Goal: Information Seeking & Learning: Learn about a topic

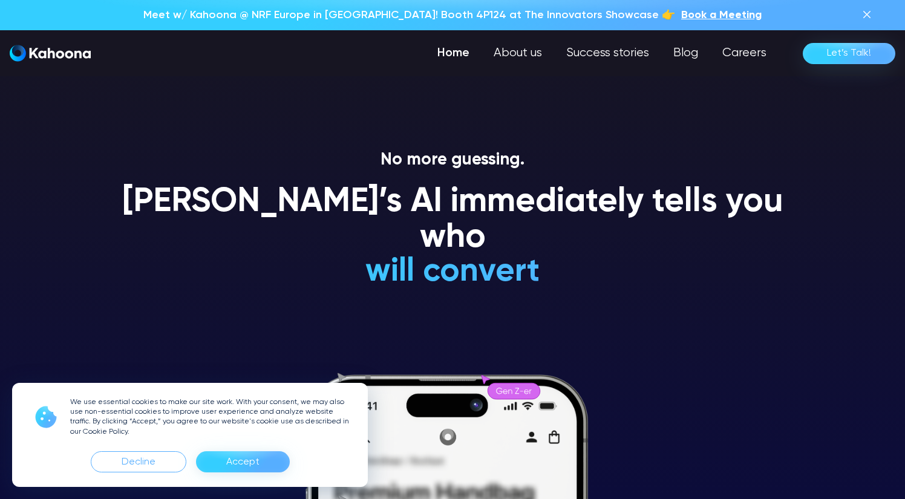
click at [264, 461] on div "Accept" at bounding box center [243, 461] width 94 height 21
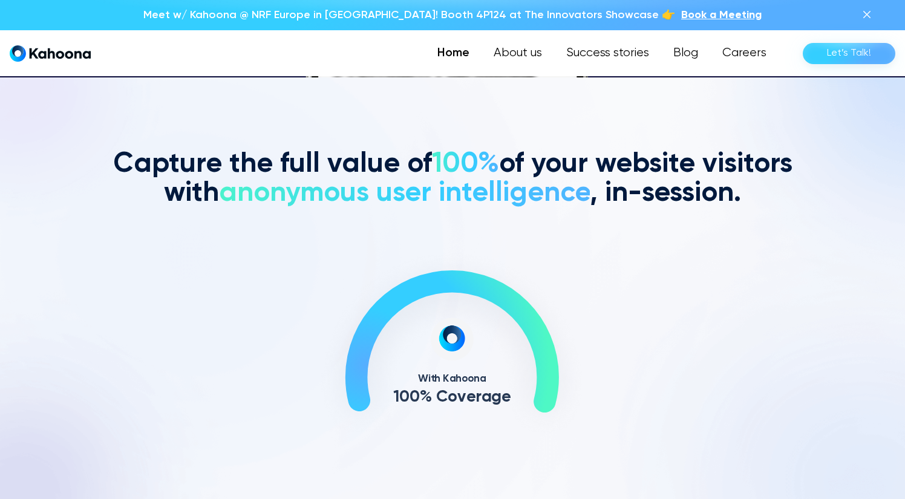
scroll to position [422, 0]
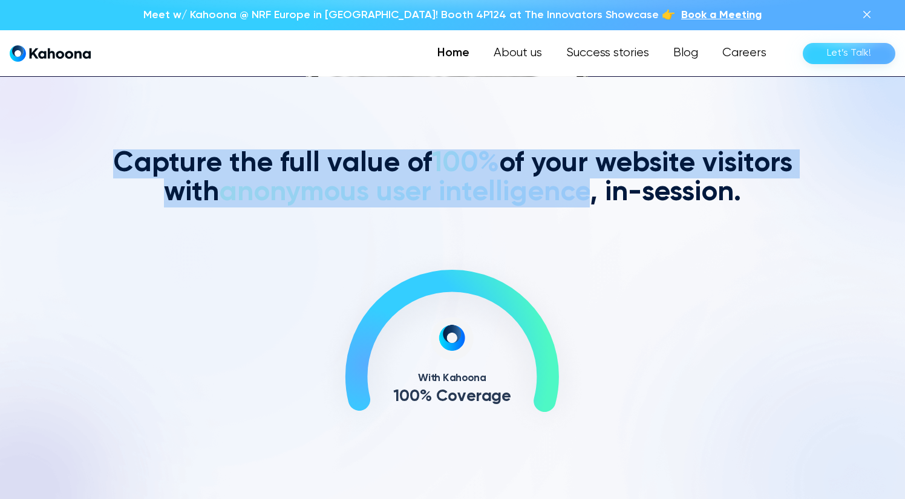
drag, startPoint x: 114, startPoint y: 160, endPoint x: 589, endPoint y: 193, distance: 476.1
click at [507, 193] on h2 "Capture the full value of 100% of your website visitors with anonymous user int…" at bounding box center [453, 178] width 690 height 58
copy h2 "Capture the full value of 100% of your website visitors with anonymous user int…"
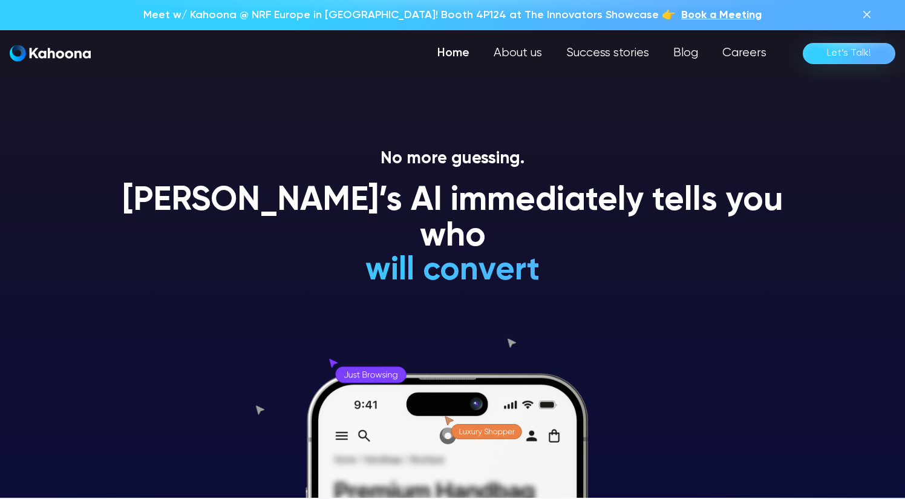
scroll to position [0, 0]
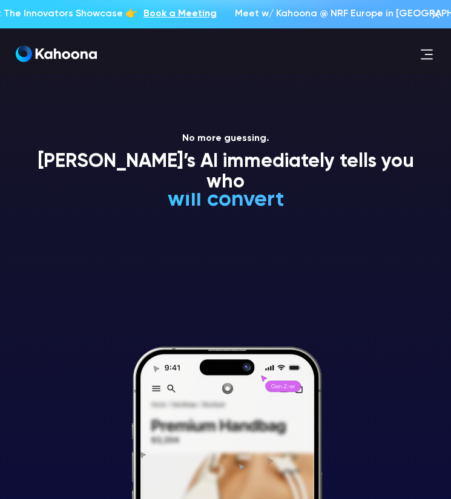
click at [183, 188] on h1 "will convert" at bounding box center [226, 200] width 236 height 24
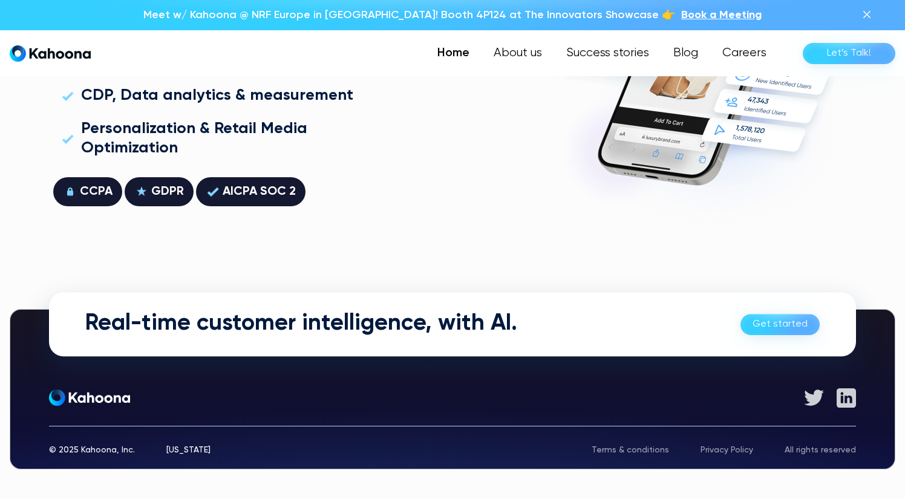
scroll to position [3459, 0]
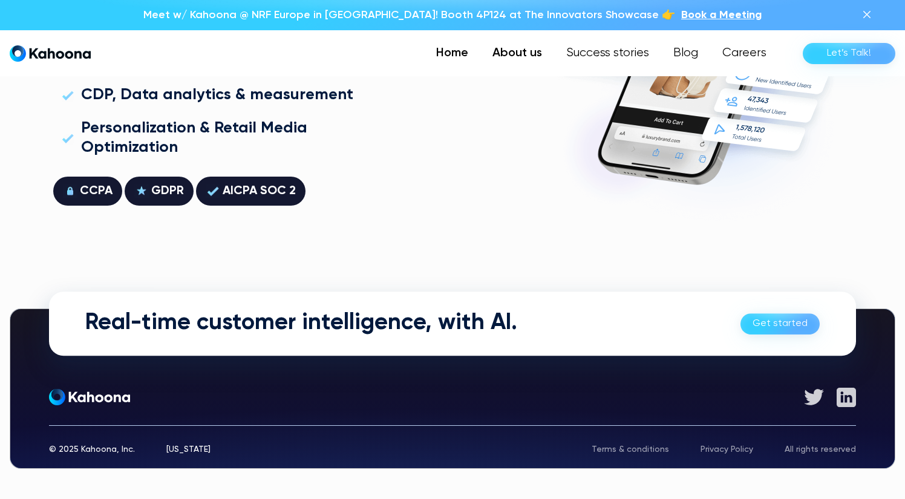
click at [507, 53] on link "About us" at bounding box center [517, 53] width 74 height 24
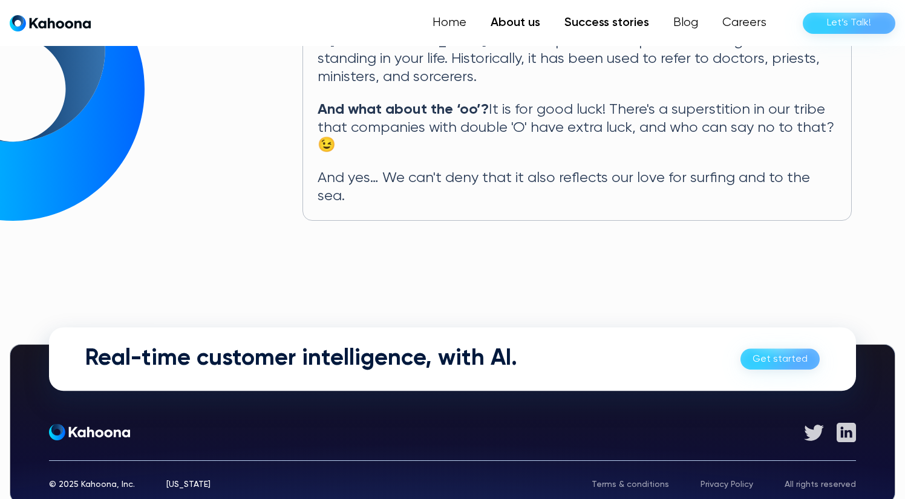
scroll to position [707, 0]
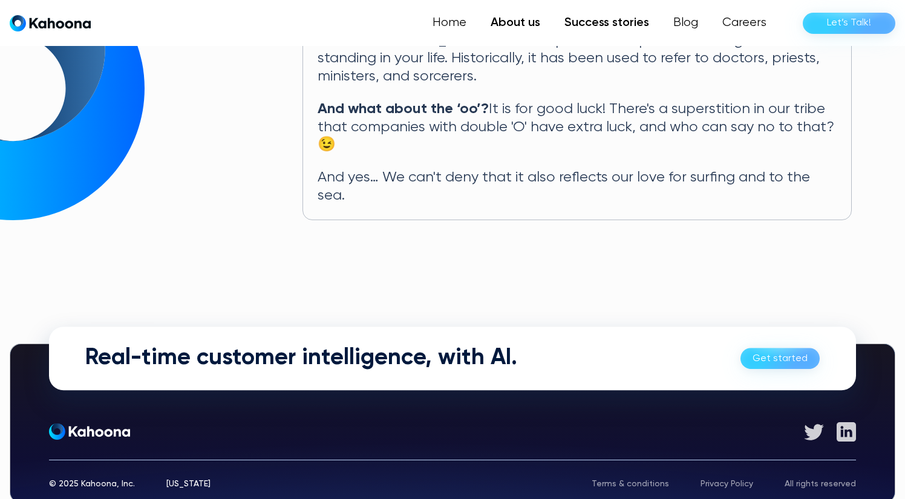
click at [588, 23] on link "Success stories" at bounding box center [606, 23] width 109 height 24
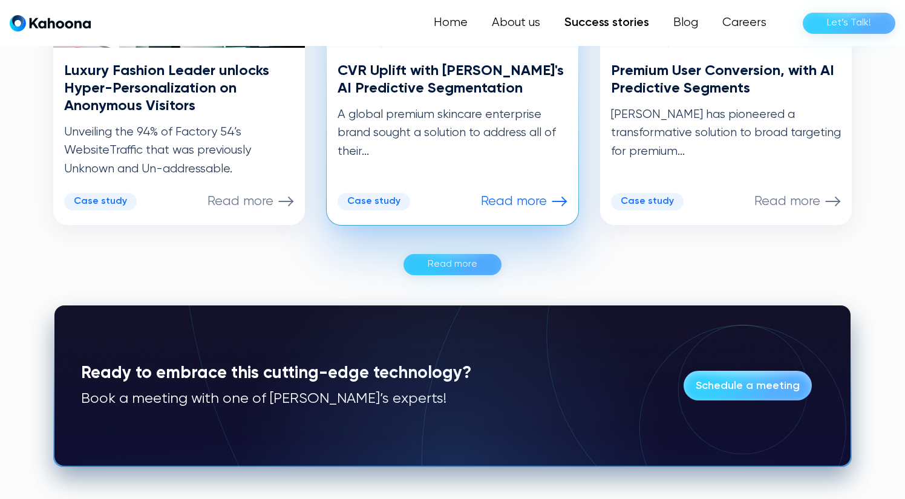
scroll to position [782, 0]
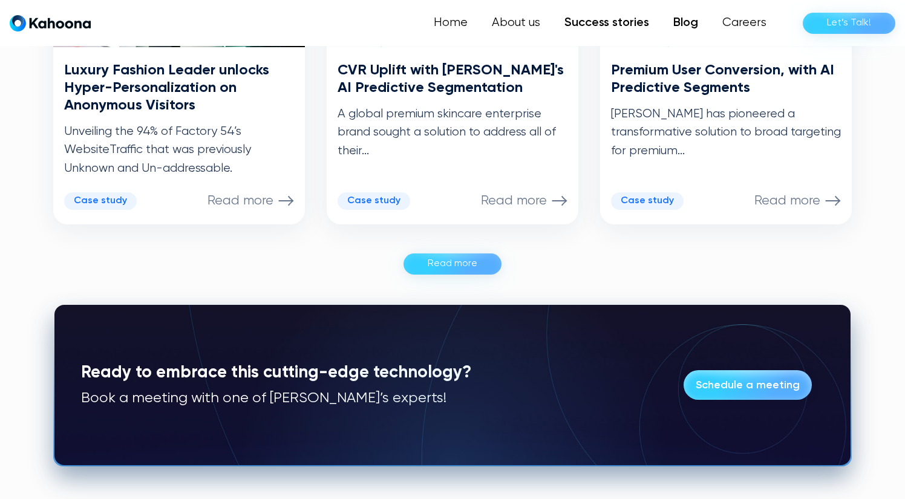
click at [684, 21] on link "Blog" at bounding box center [685, 23] width 49 height 24
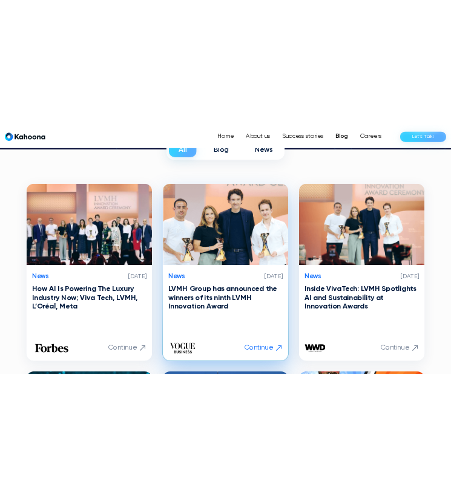
scroll to position [226, 0]
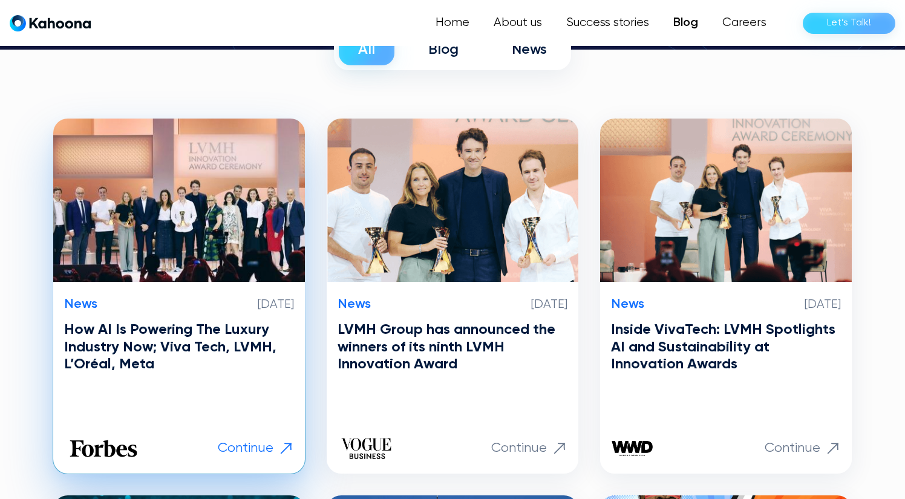
click at [232, 336] on h3 "How AI Is Powering The Luxury Industry Now; Viva Tech, LVMH, L’Oréal, Meta" at bounding box center [179, 347] width 230 height 52
